Goal: Find specific page/section

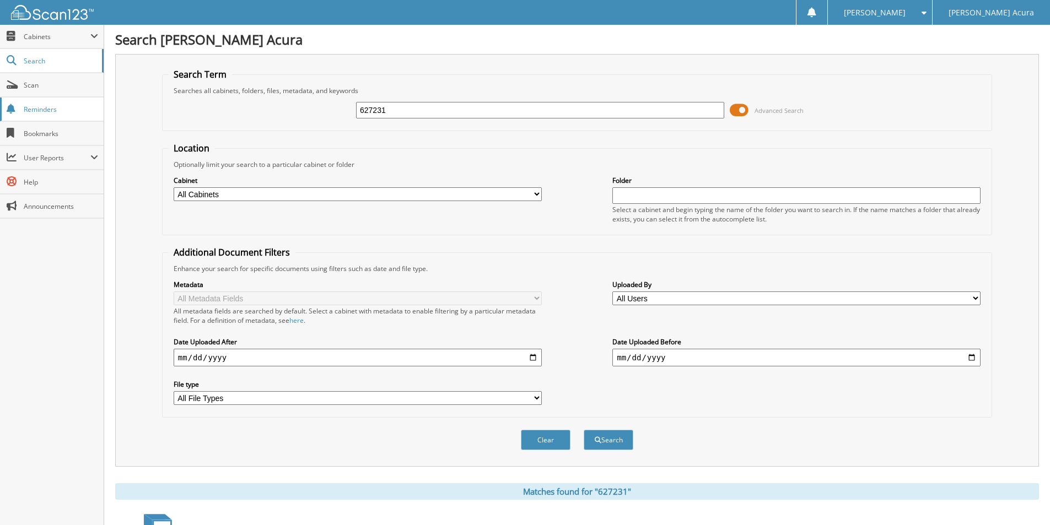
drag, startPoint x: 424, startPoint y: 110, endPoint x: 79, endPoint y: 107, distance: 345.5
click at [106, 109] on div "Search Buerkle Acura Search Term Searches all cabinets, folders, files, metadat…" at bounding box center [576, 364] width 945 height 728
type input "35677"
click at [583, 430] on button "Search" at bounding box center [608, 440] width 50 height 20
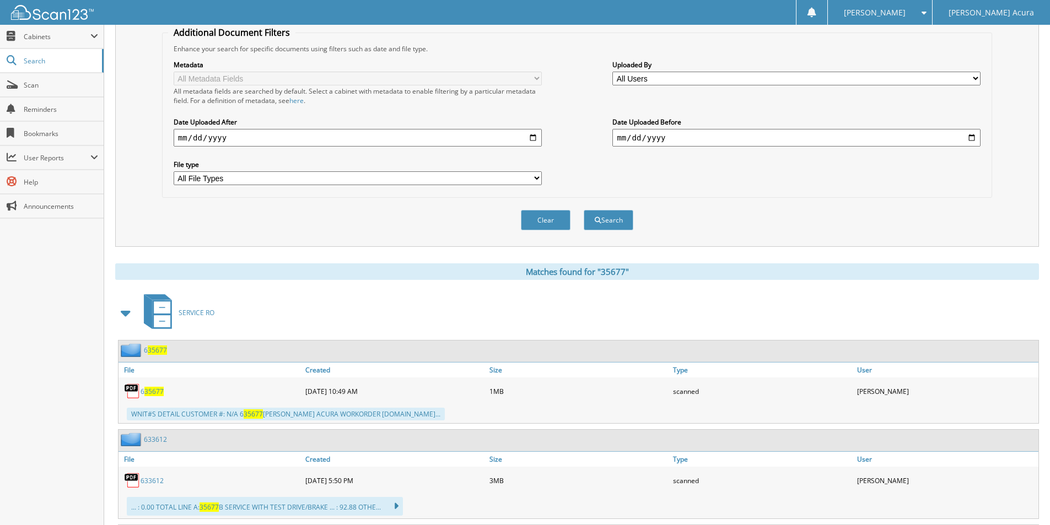
scroll to position [220, 0]
click at [152, 388] on span "35677" at bounding box center [153, 390] width 19 height 9
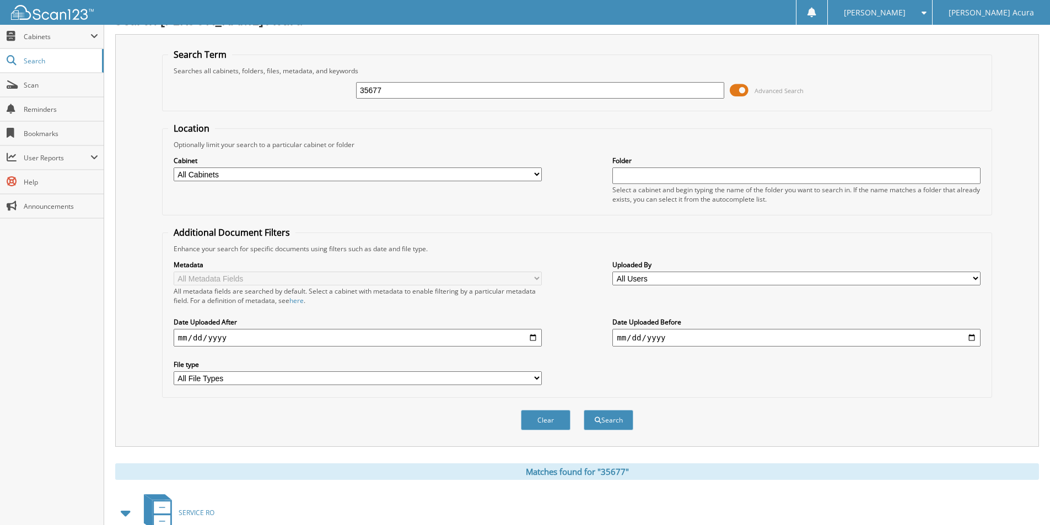
scroll to position [0, 0]
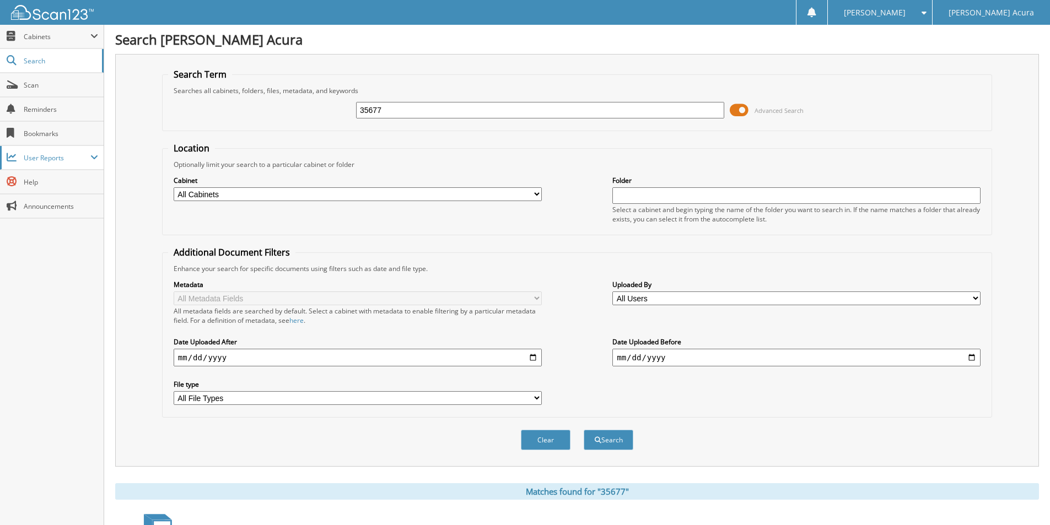
drag, startPoint x: 407, startPoint y: 111, endPoint x: 23, endPoint y: 157, distance: 386.8
type input "LEASETRANS"
click at [583, 430] on button "Search" at bounding box center [608, 440] width 50 height 20
drag, startPoint x: 386, startPoint y: 118, endPoint x: 395, endPoint y: 117, distance: 8.8
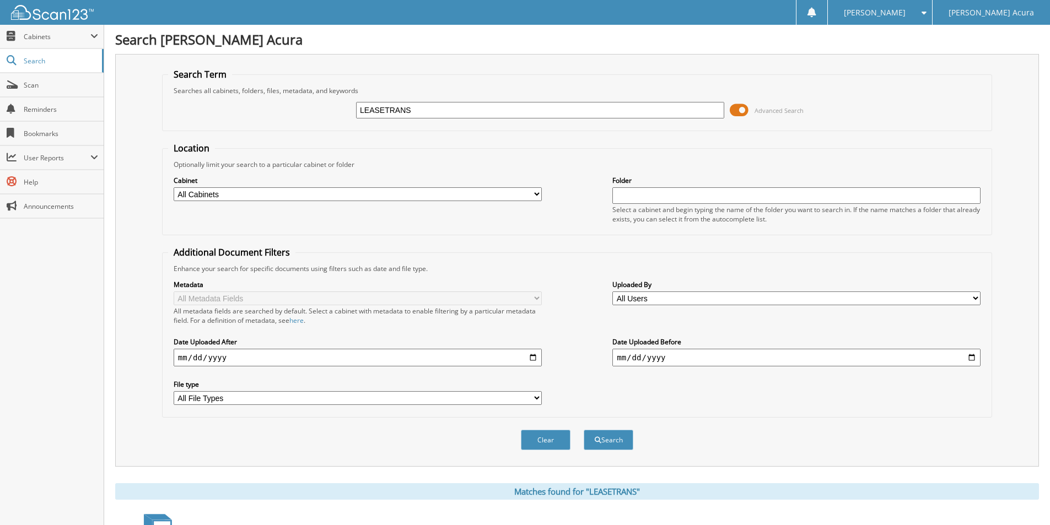
click at [386, 118] on input "LEASETRANS" at bounding box center [540, 110] width 368 height 17
type input "LEASTRANS"
click at [583, 430] on button "Search" at bounding box center [608, 440] width 50 height 20
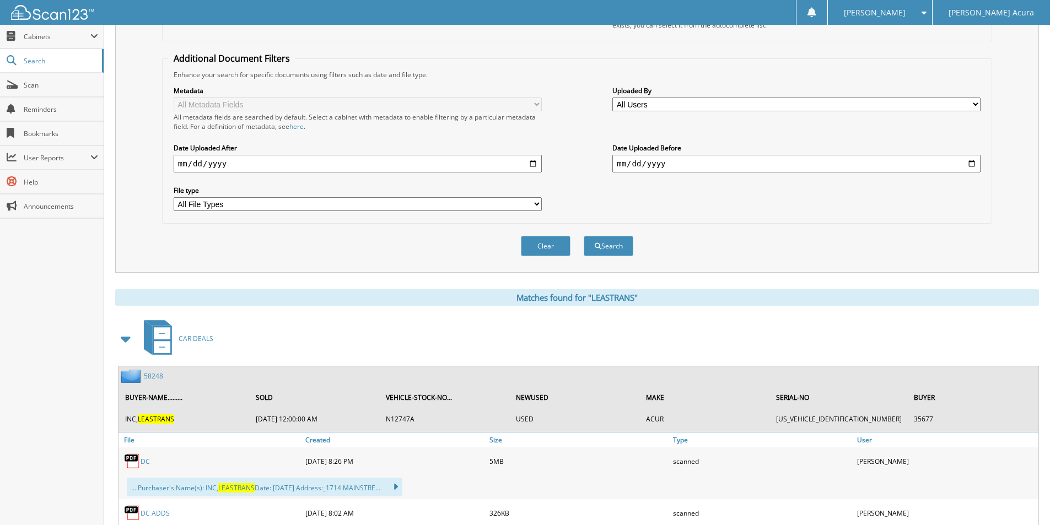
scroll to position [331, 0]
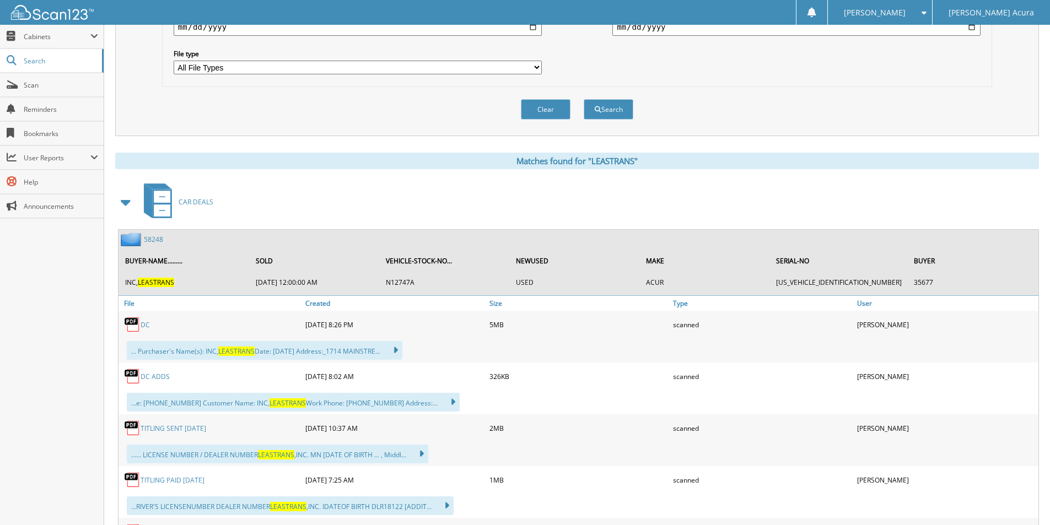
click at [141, 328] on link "DC" at bounding box center [145, 324] width 9 height 9
